Goal: Information Seeking & Learning: Learn about a topic

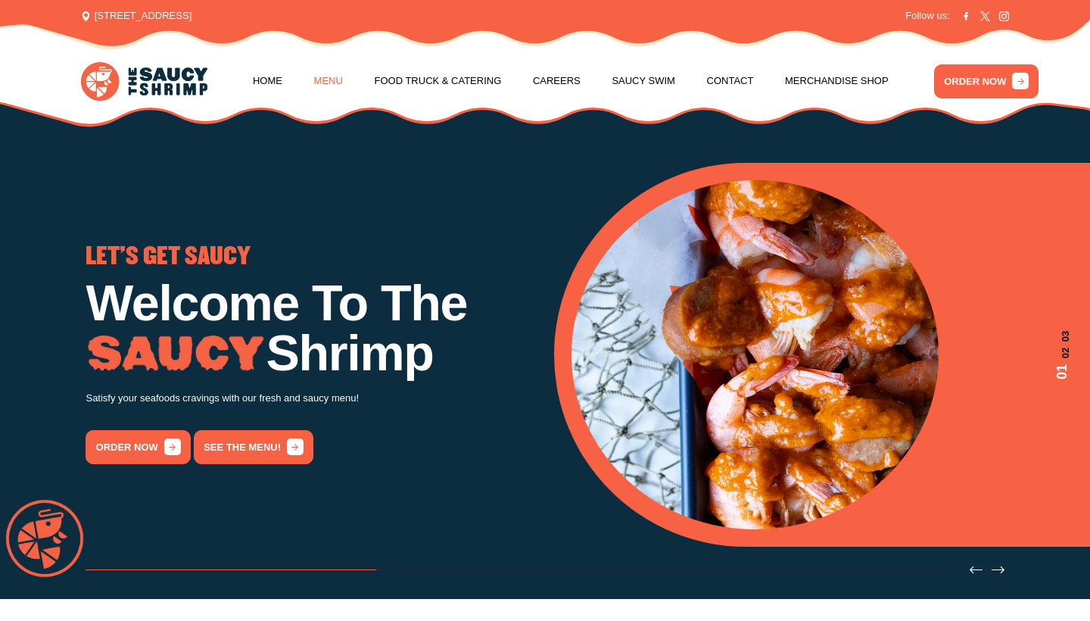
click at [339, 72] on link "Menu" at bounding box center [328, 81] width 29 height 58
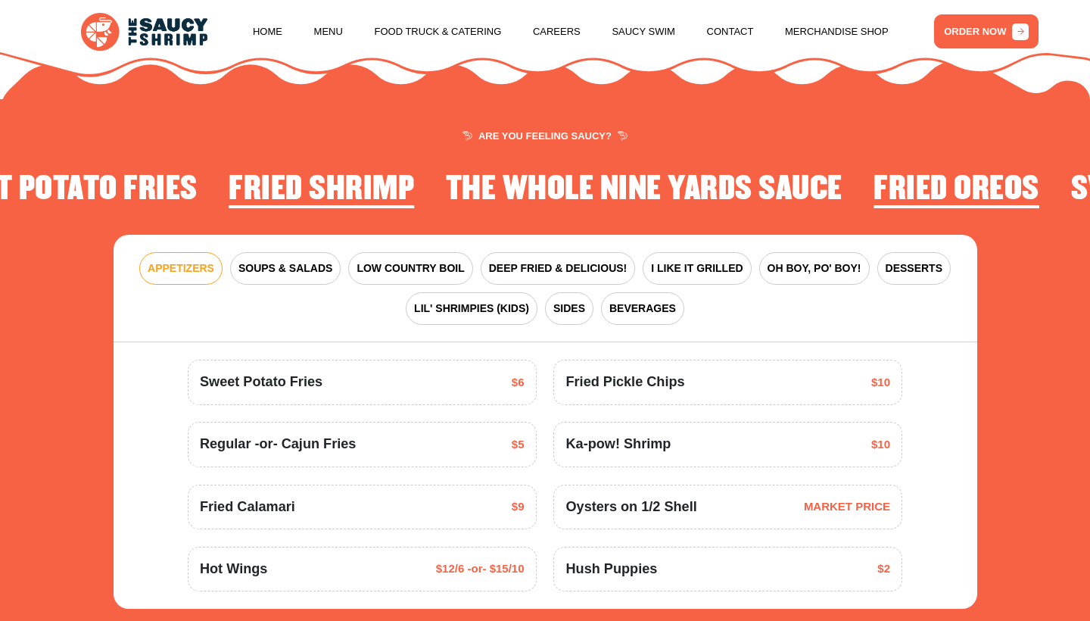
scroll to position [1716, 0]
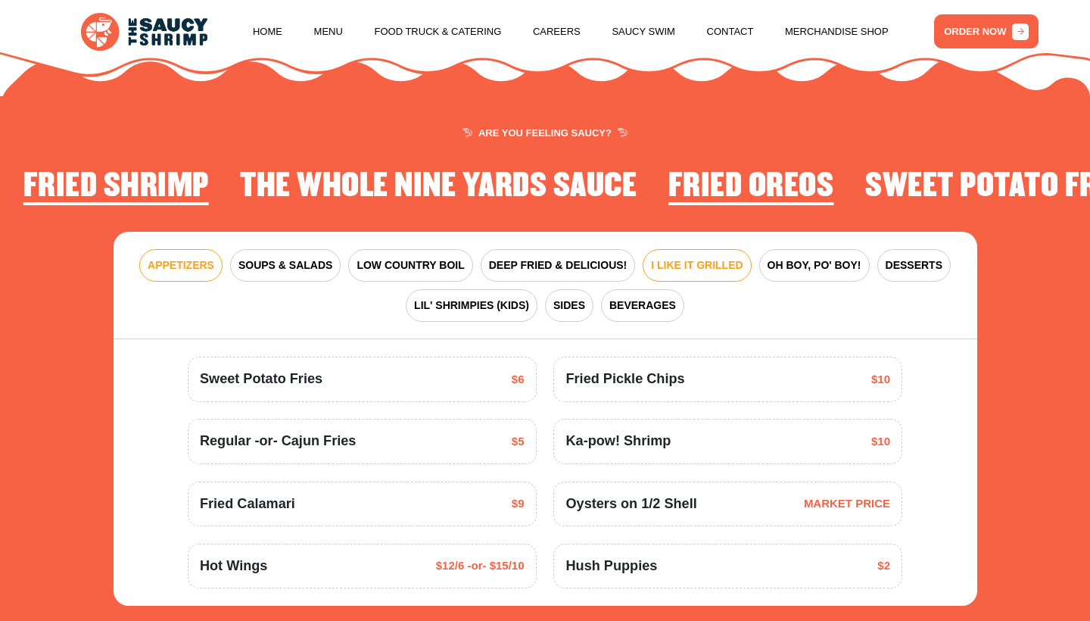
click at [657, 257] on span "I LIKE IT GRILLED" at bounding box center [697, 265] width 92 height 16
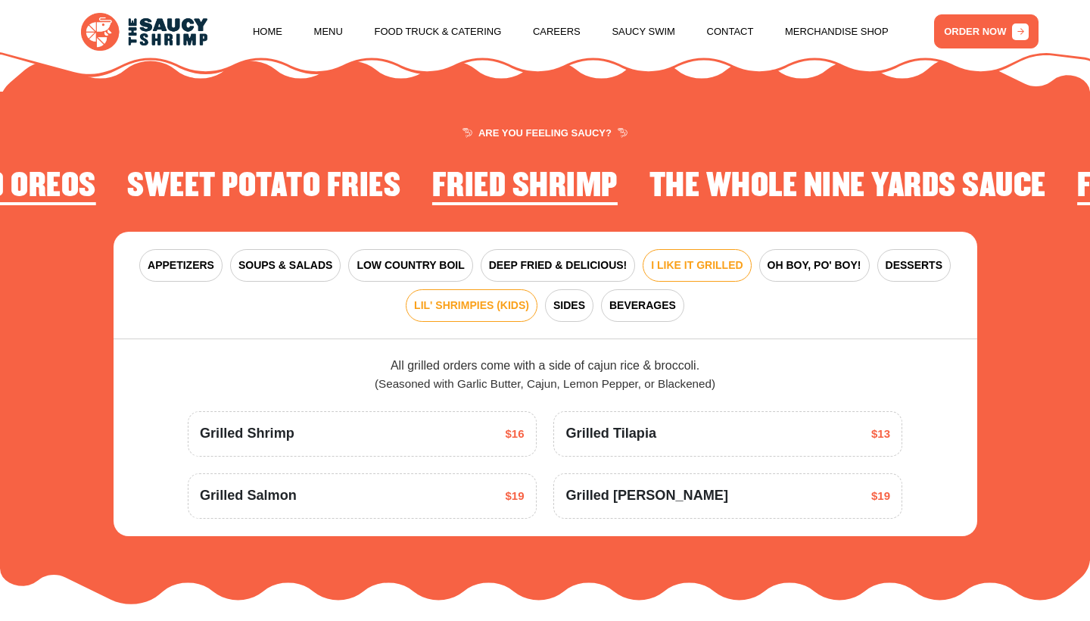
click at [509, 298] on span "LIL' SHRIMPIES (KIDS)" at bounding box center [471, 306] width 115 height 16
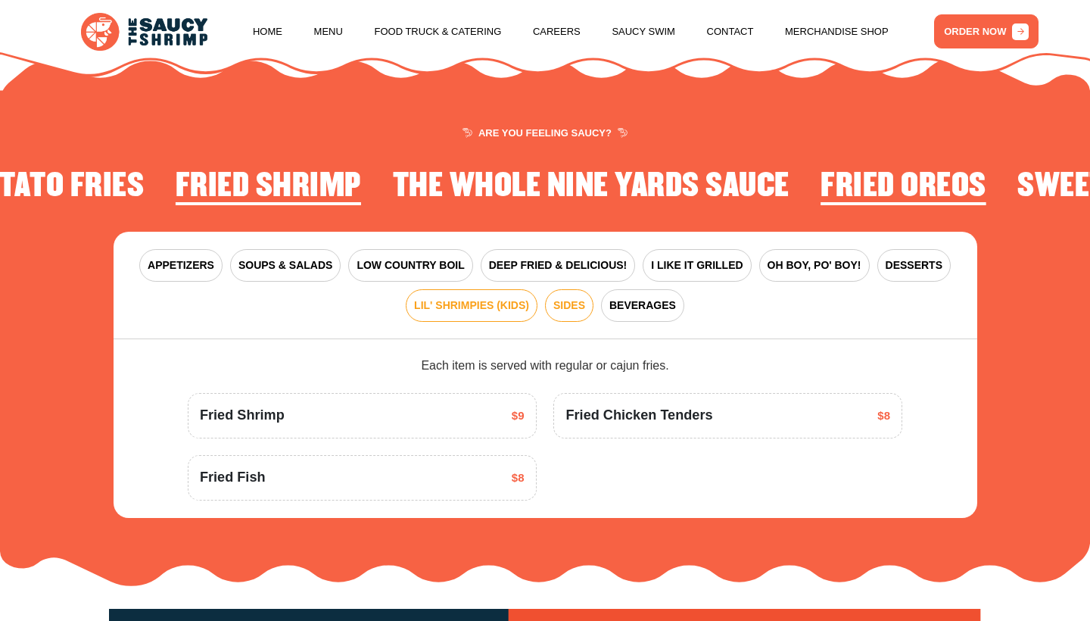
click at [585, 289] on button "SIDES" at bounding box center [569, 305] width 48 height 33
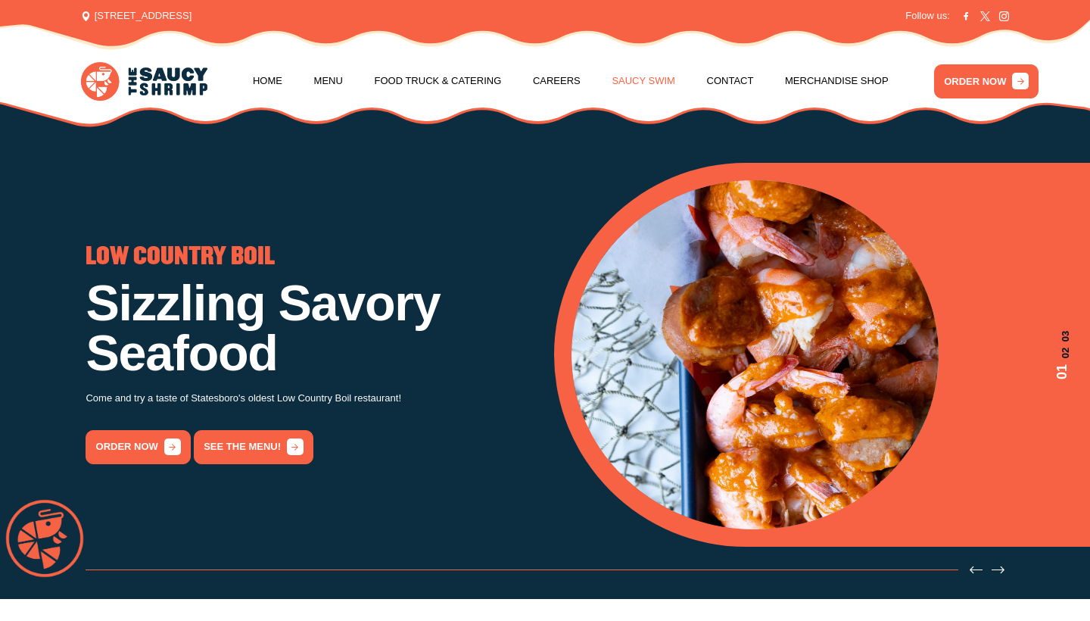
scroll to position [0, 0]
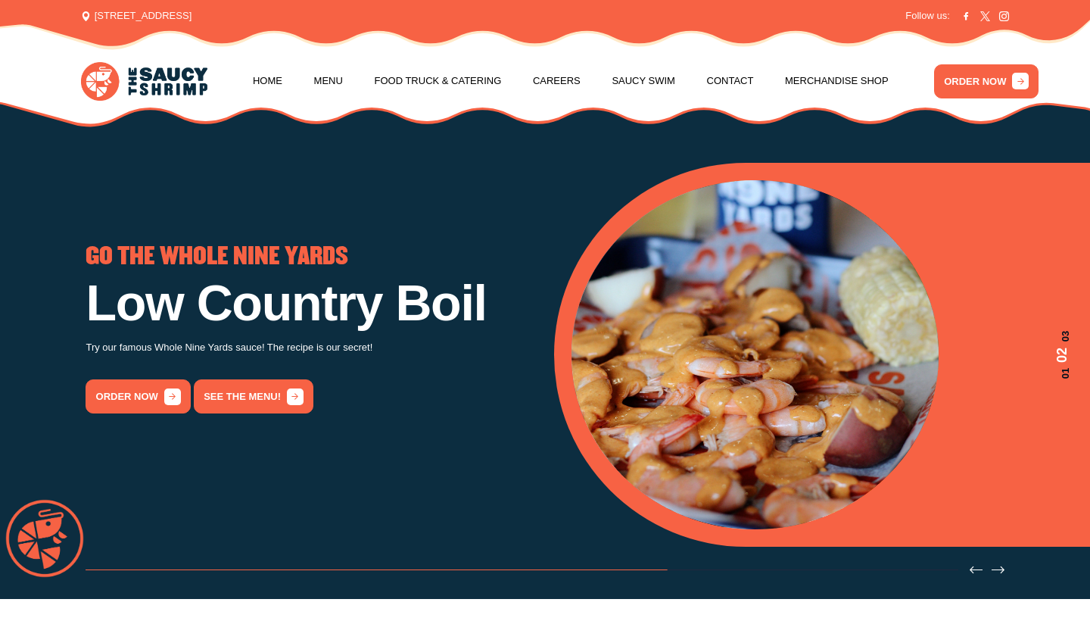
click at [166, 451] on div "LOW COUNTRY BOIL Sizzling Savory Seafood Come and try a taste of Statesboro's o…" at bounding box center [311, 354] width 451 height 219
click at [138, 393] on link "order now" at bounding box center [138, 396] width 105 height 34
